Goal: Navigation & Orientation: Understand site structure

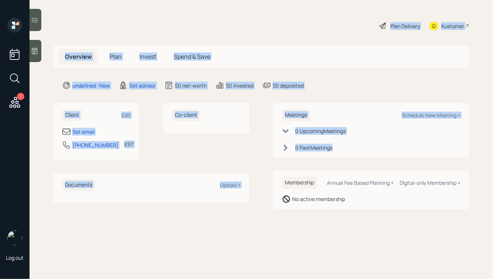
drag, startPoint x: 348, startPoint y: 159, endPoint x: 226, endPoint y: 21, distance: 184.3
click at [226, 21] on main "Plan Delivery Kustomer Overview Plan Invest Spend & Save undefined · New Set ad…" at bounding box center [261, 139] width 463 height 279
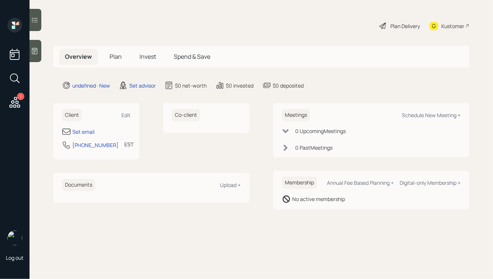
click at [255, 21] on div "Plan Delivery Kustomer" at bounding box center [261, 26] width 416 height 16
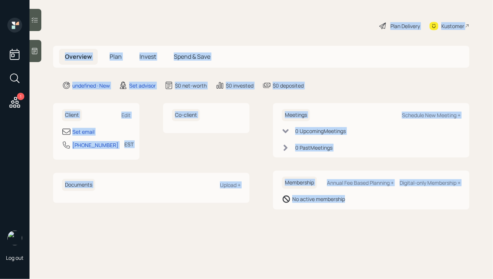
drag, startPoint x: 349, startPoint y: 17, endPoint x: 442, endPoint y: 216, distance: 220.1
click at [442, 216] on main "Plan Delivery Kustomer Overview Plan Invest Spend & Save undefined · New Set ad…" at bounding box center [261, 139] width 463 height 279
drag, startPoint x: 462, startPoint y: 232, endPoint x: 332, endPoint y: 11, distance: 256.4
click at [332, 14] on main "Plan Delivery Kustomer Overview Plan Invest Spend & Save undefined · New Set ad…" at bounding box center [261, 139] width 463 height 279
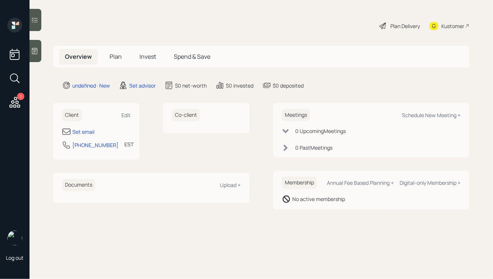
click at [332, 10] on main "Plan Delivery Kustomer Overview Plan Invest Spend & Save undefined · New Set ad…" at bounding box center [261, 139] width 463 height 279
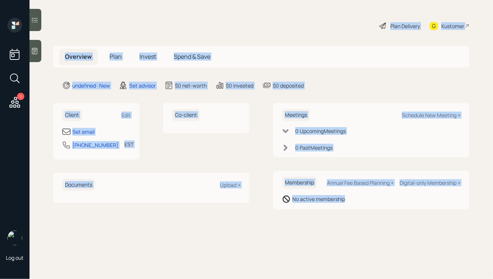
drag, startPoint x: 356, startPoint y: 15, endPoint x: 413, endPoint y: 228, distance: 220.9
click at [413, 228] on main "Plan Delivery Kustomer Overview Plan Invest Spend & Save undefined · New Set ad…" at bounding box center [261, 139] width 463 height 279
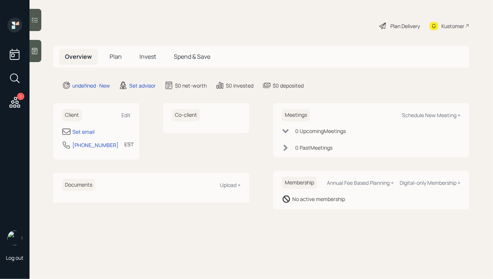
click at [37, 48] on icon at bounding box center [34, 50] width 7 height 7
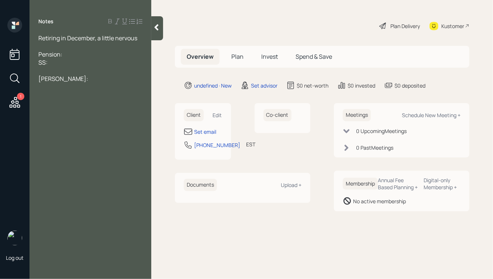
click at [156, 27] on icon at bounding box center [157, 27] width 4 height 6
